Goal: Task Accomplishment & Management: Manage account settings

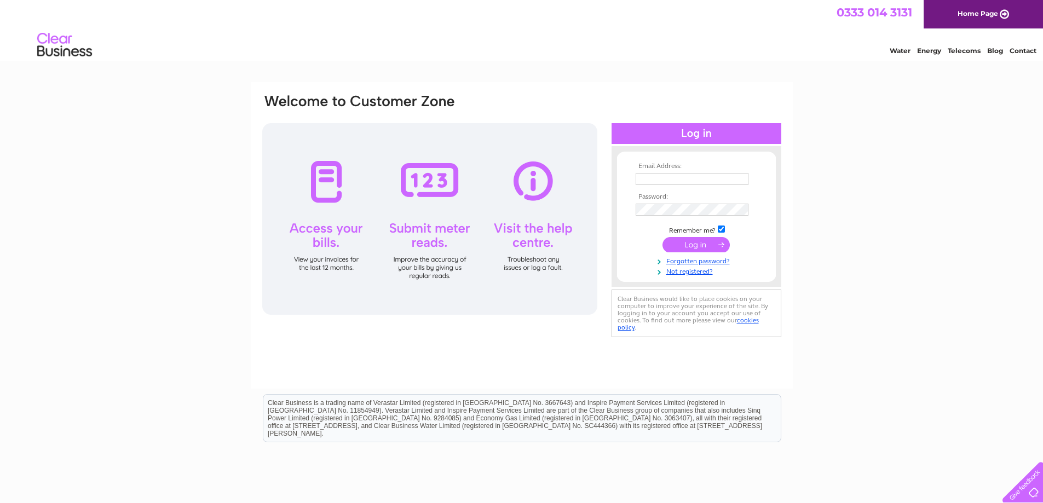
type input "[EMAIL_ADDRESS][DOMAIN_NAME]"
click at [684, 246] on input "submit" at bounding box center [696, 244] width 67 height 15
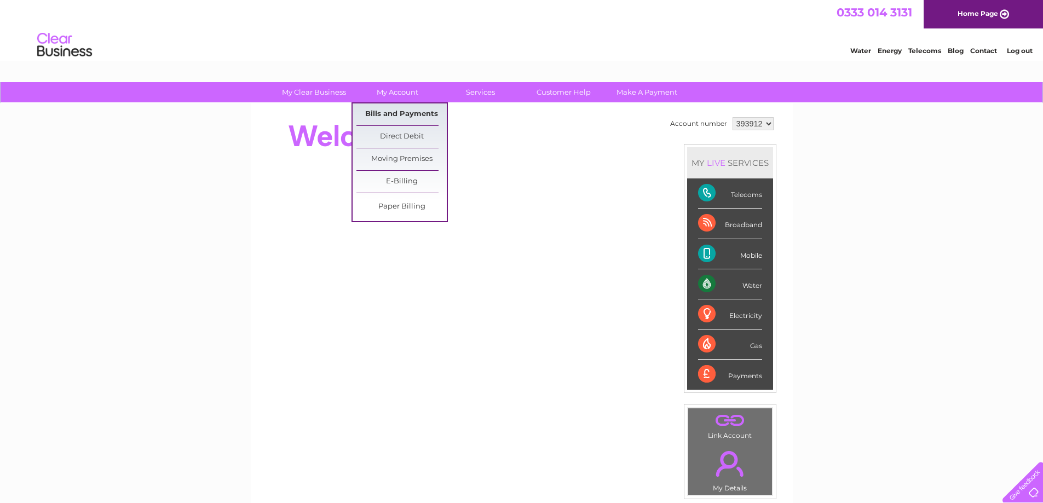
click at [387, 107] on link "Bills and Payments" at bounding box center [401, 114] width 90 height 22
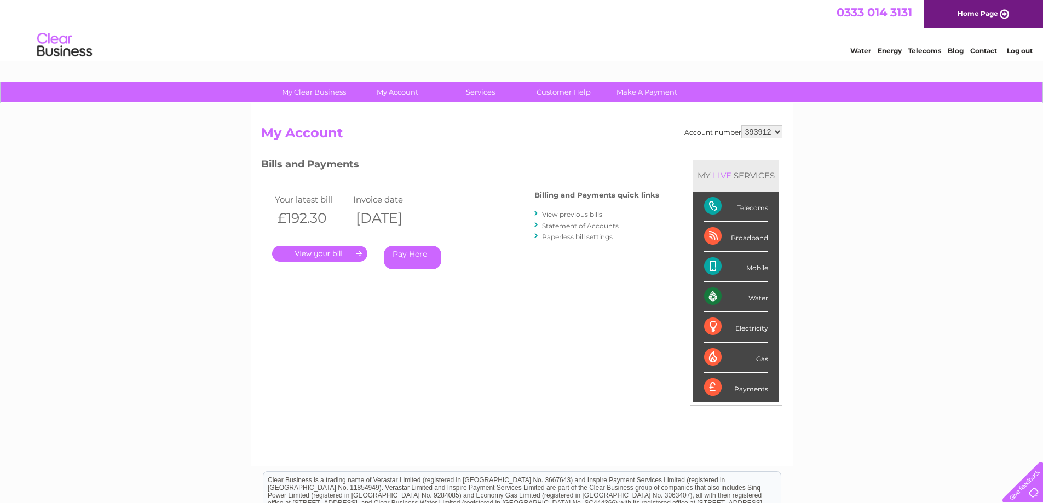
click at [331, 254] on link "." at bounding box center [319, 254] width 95 height 16
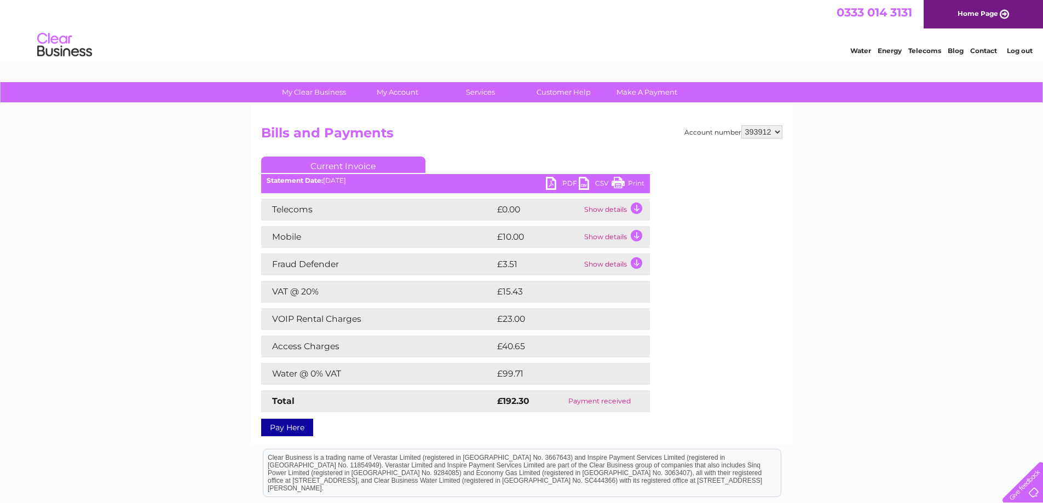
click at [636, 208] on td "Show details" at bounding box center [616, 210] width 68 height 22
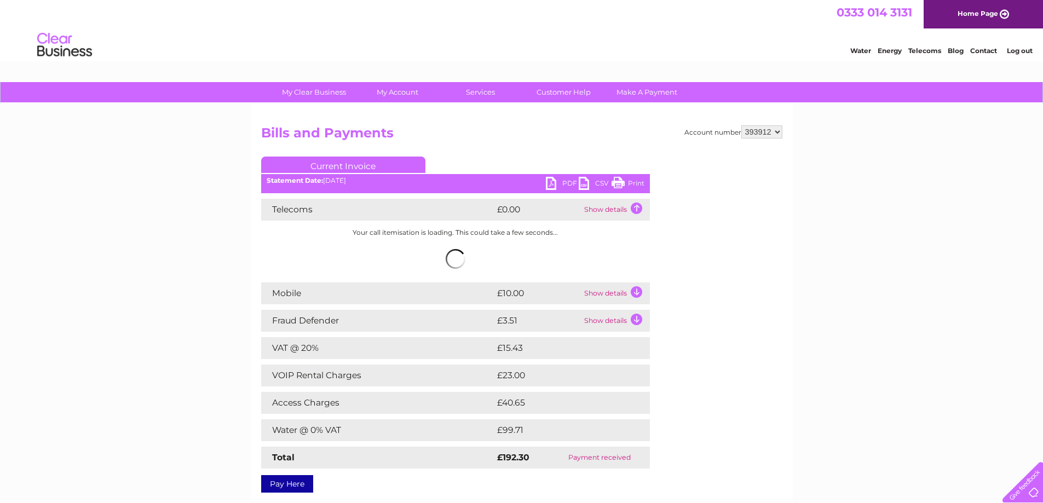
click at [636, 293] on td "Show details" at bounding box center [616, 294] width 68 height 22
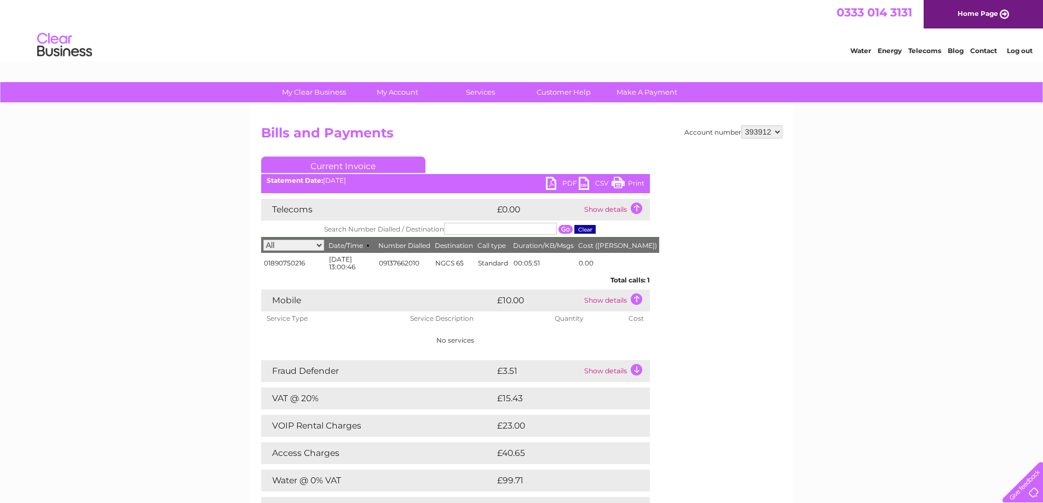
click at [633, 383] on div "Telecoms £0.00 Show details Search Number Dialled / Destination All 01890750216…" at bounding box center [455, 359] width 389 height 320
click at [635, 366] on td "Show details" at bounding box center [616, 371] width 68 height 22
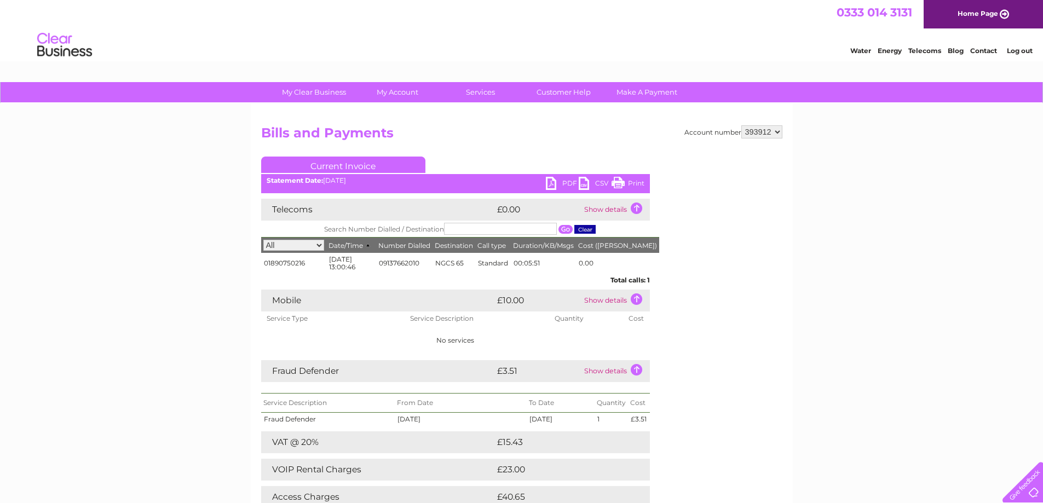
click at [636, 182] on link "Print" at bounding box center [628, 185] width 33 height 16
